Goal: Information Seeking & Learning: Find specific page/section

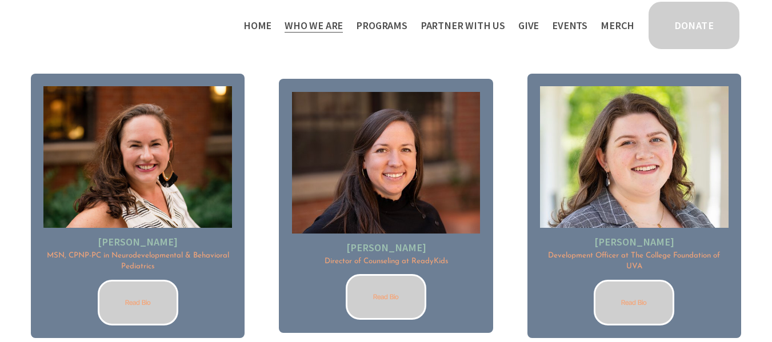
scroll to position [1128, 0]
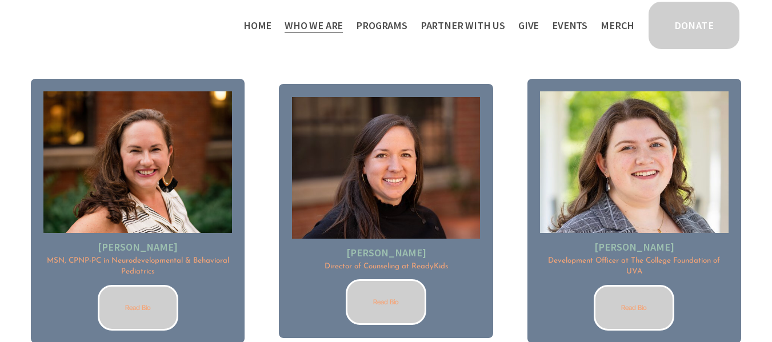
click at [0, 0] on span "Public Documents" at bounding box center [0, 0] width 0 height 0
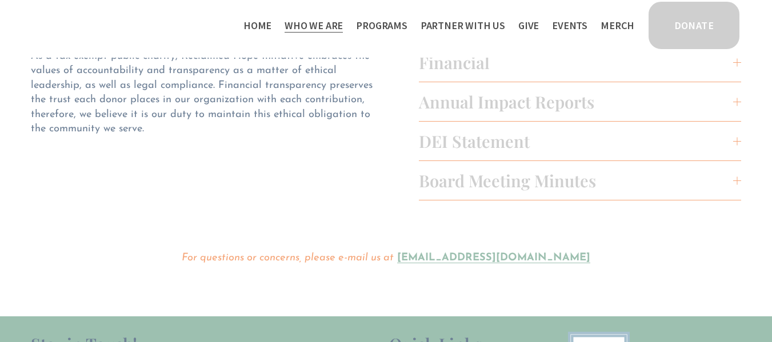
scroll to position [106, 0]
click at [450, 182] on span "Board Meeting Minutes" at bounding box center [576, 180] width 314 height 22
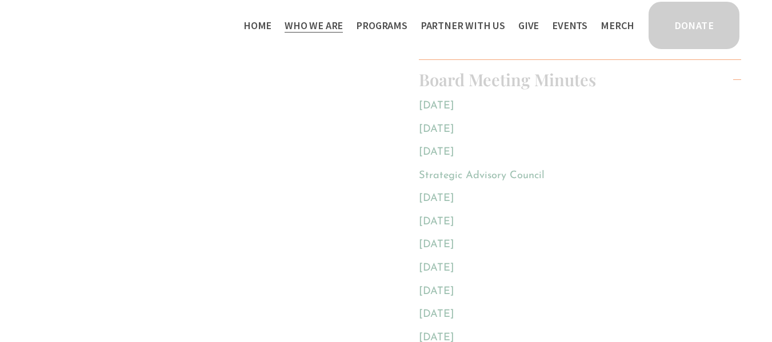
scroll to position [206, 0]
click at [442, 112] on link "[DATE]" at bounding box center [436, 106] width 35 height 11
click at [439, 133] on link "[DATE]" at bounding box center [436, 130] width 35 height 11
click at [454, 153] on link "[DATE]" at bounding box center [436, 152] width 35 height 11
